Goal: Transaction & Acquisition: Purchase product/service

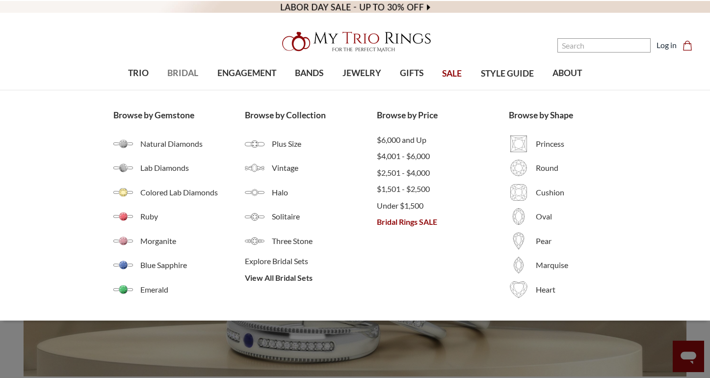
click at [185, 70] on span "BRIDAL" at bounding box center [182, 73] width 31 height 13
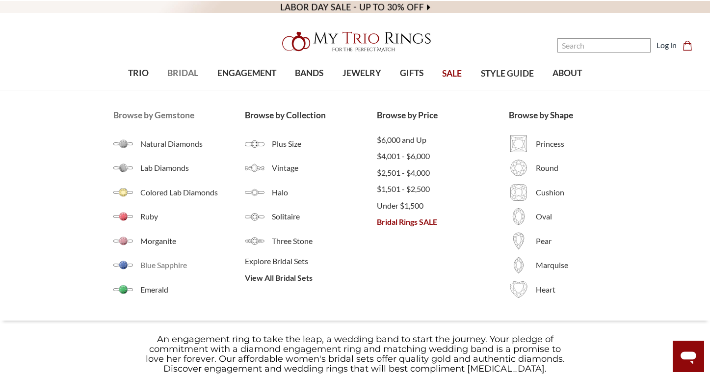
click at [163, 266] on span "Blue Sapphire" at bounding box center [192, 265] width 105 height 12
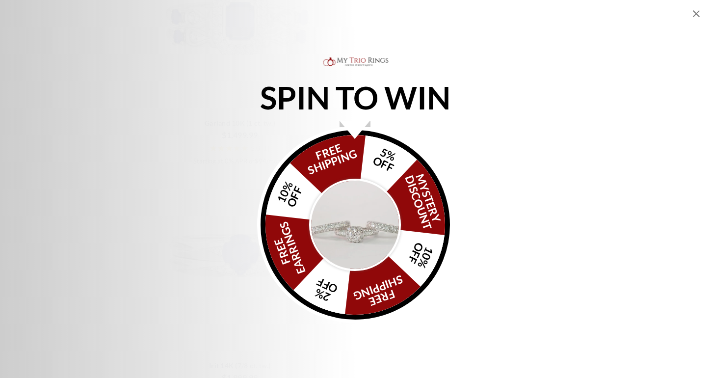
scroll to position [1074, 0]
click at [356, 214] on img "Alia popup" at bounding box center [355, 225] width 92 height 92
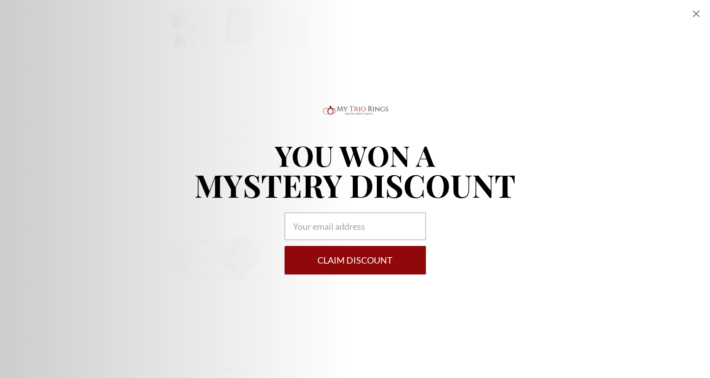
click at [695, 14] on icon "Close popup" at bounding box center [696, 13] width 7 height 7
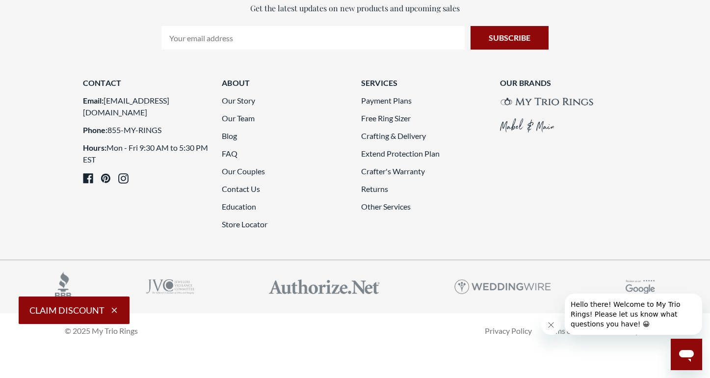
scroll to position [2649, 0]
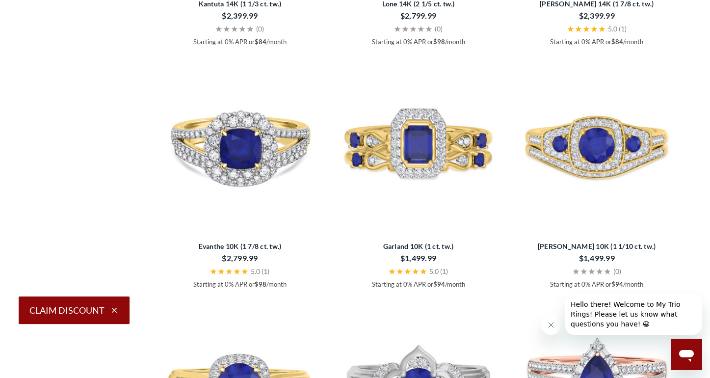
scroll to position [1864, 0]
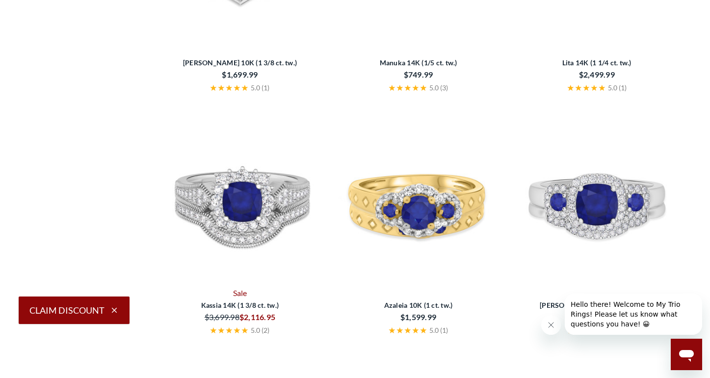
scroll to position [2649, 0]
